Goal: Find specific page/section

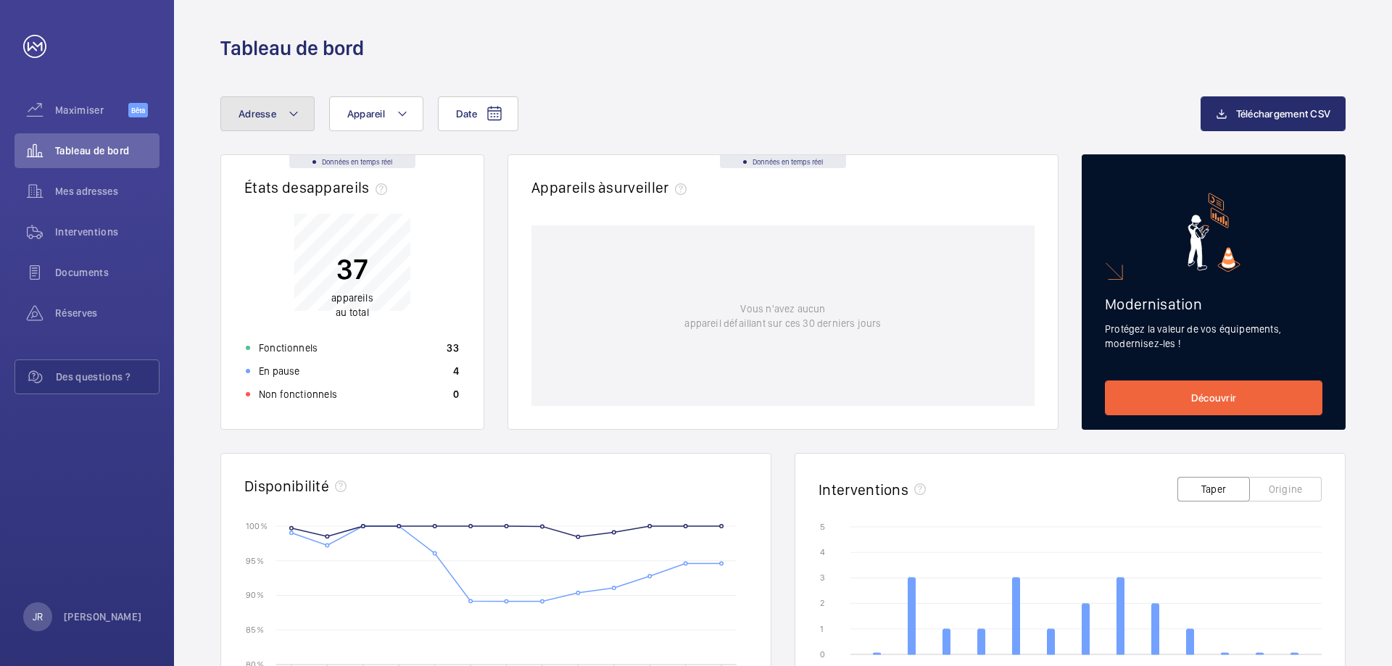
click at [281, 117] on button "Adresse" at bounding box center [267, 113] width 94 height 35
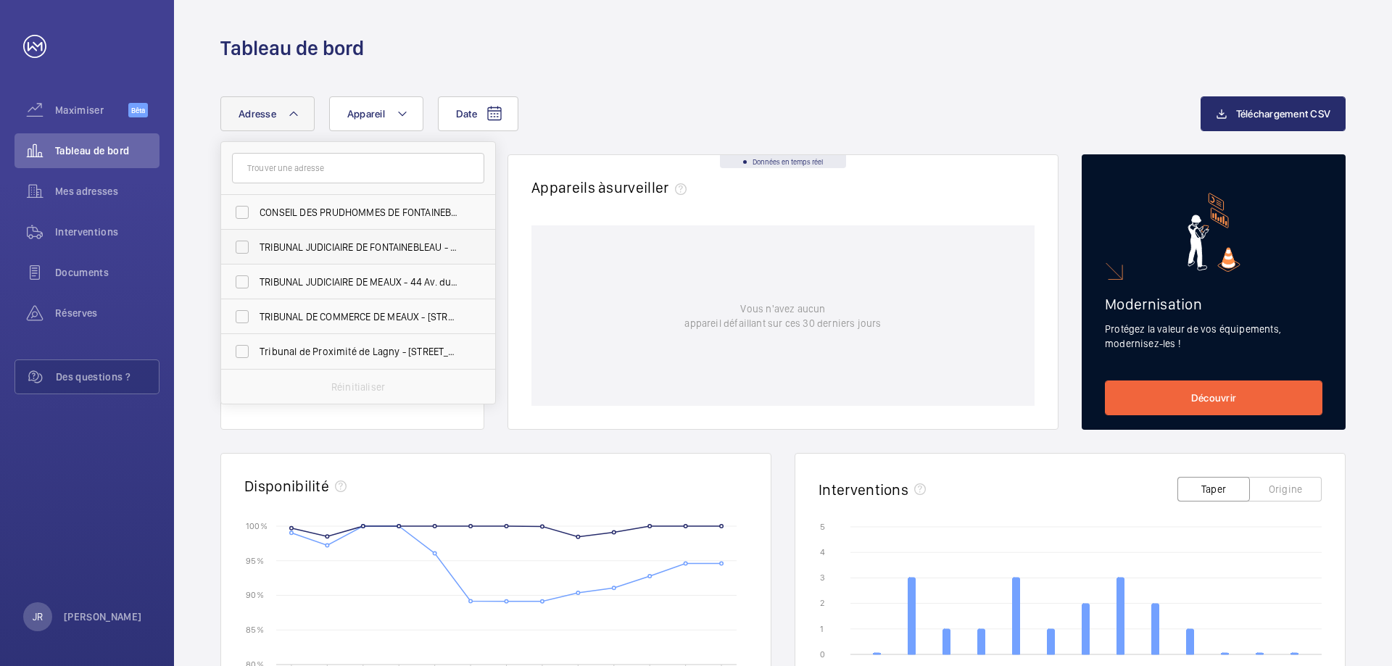
click at [387, 244] on font "TRIBUNAL JUDICIAIRE DE FONTAINEBLEAU - [STREET_ADDRESS]" at bounding box center [398, 247] width 276 height 12
click at [257, 244] on input "TRIBUNAL JUDICIAIRE DE FONTAINEBLEAU - [STREET_ADDRESS]" at bounding box center [242, 247] width 29 height 29
checkbox input "true"
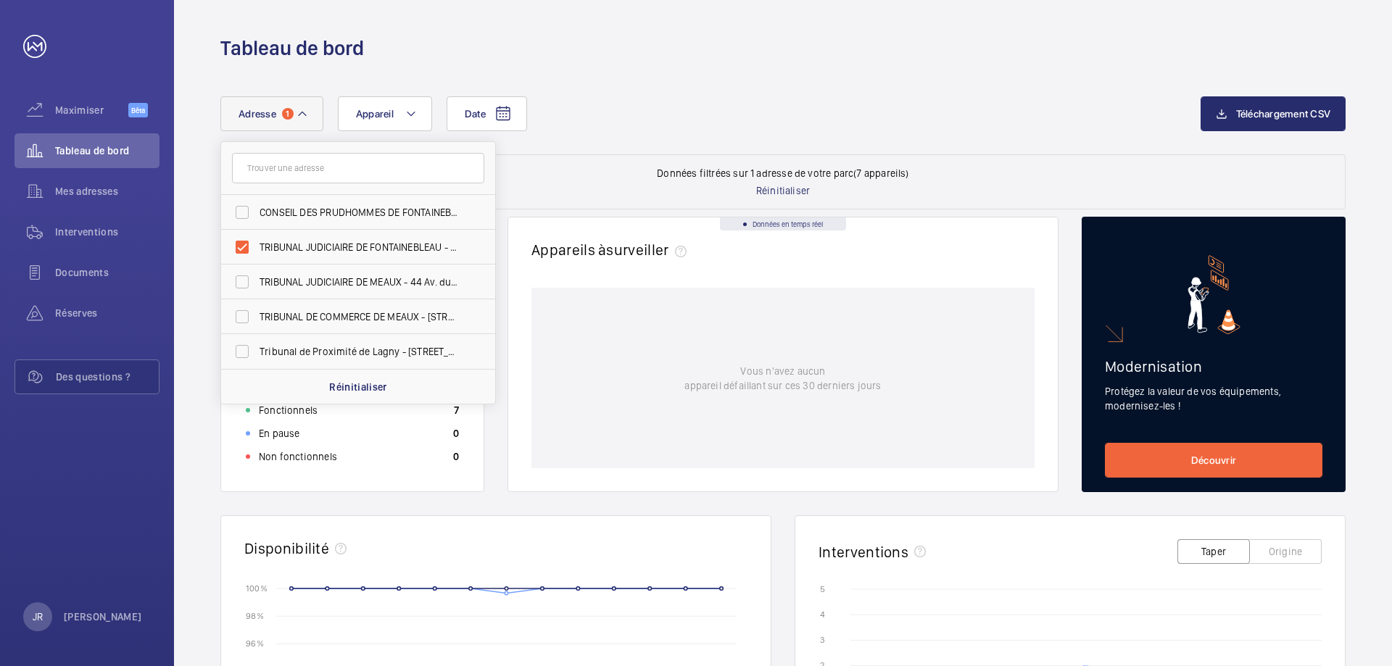
click at [789, 192] on font "Réinitialiser" at bounding box center [783, 191] width 54 height 12
